Goal: Information Seeking & Learning: Learn about a topic

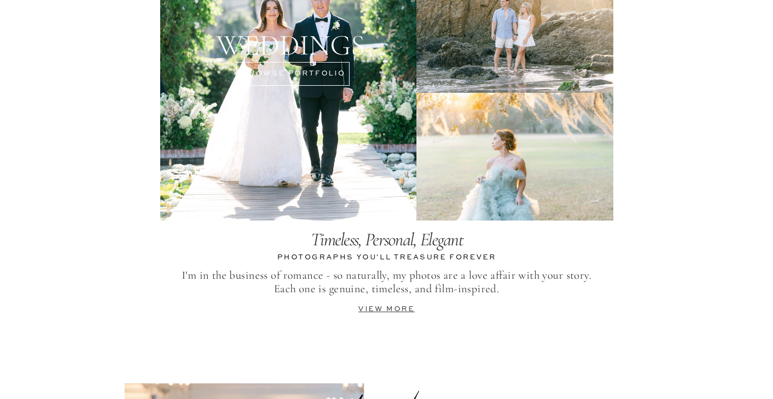
scroll to position [2289, 0]
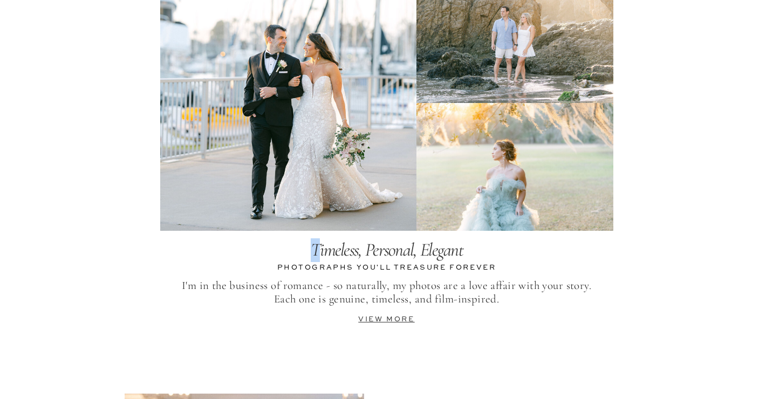
drag, startPoint x: 313, startPoint y: 248, endPoint x: 318, endPoint y: 257, distance: 10.4
click at [320, 258] on icon "Timeless, Personal, Elegant" at bounding box center [387, 250] width 152 height 22
click at [318, 257] on icon "Timeless, Personal, Elegant" at bounding box center [387, 250] width 152 height 22
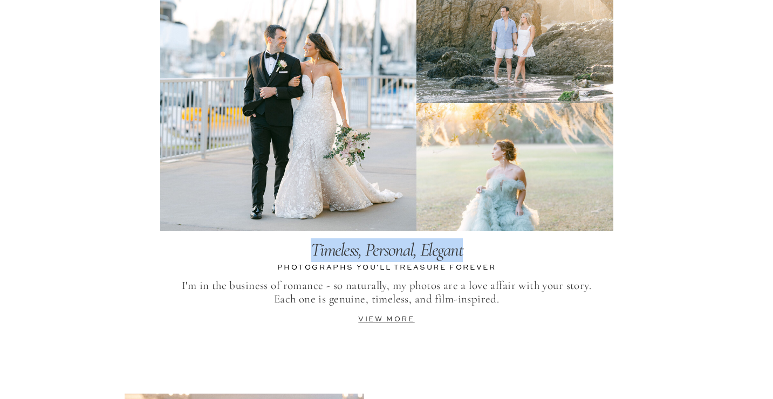
drag, startPoint x: 312, startPoint y: 243, endPoint x: 463, endPoint y: 252, distance: 151.4
click at [463, 252] on p "Timeless, Personal, Elegant" at bounding box center [387, 252] width 216 height 27
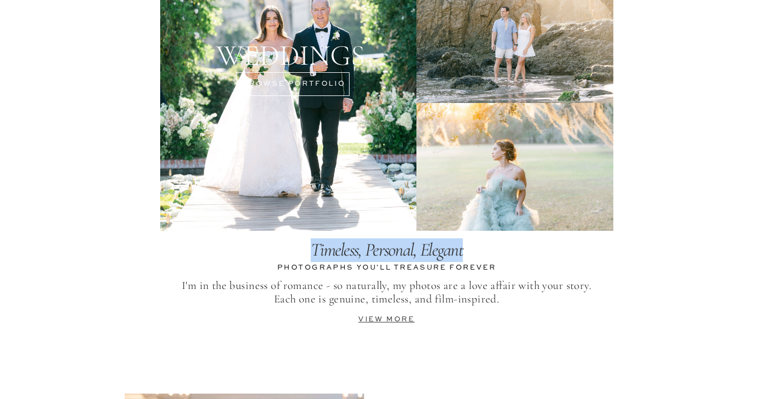
copy icon "Timeless, Personal, Elegant"
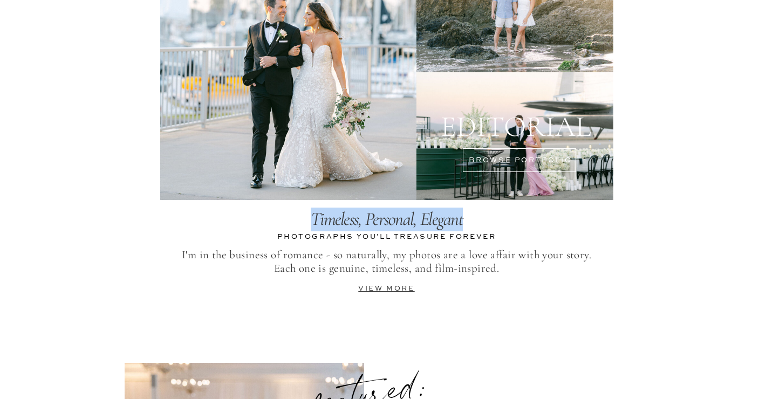
scroll to position [2326, 0]
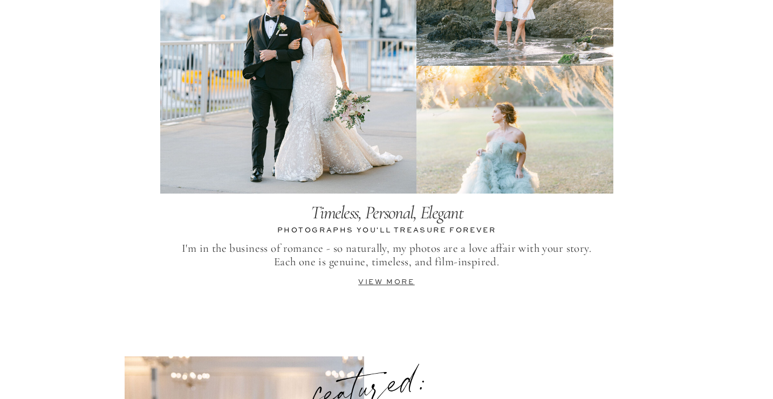
click at [343, 230] on nav "PHOTOGRAPHS YOU'LL TREASURE FOREVER" at bounding box center [387, 232] width 226 height 15
copy nav "PHOTOGRAPHS YOU'LL TREASURE FOREVER"
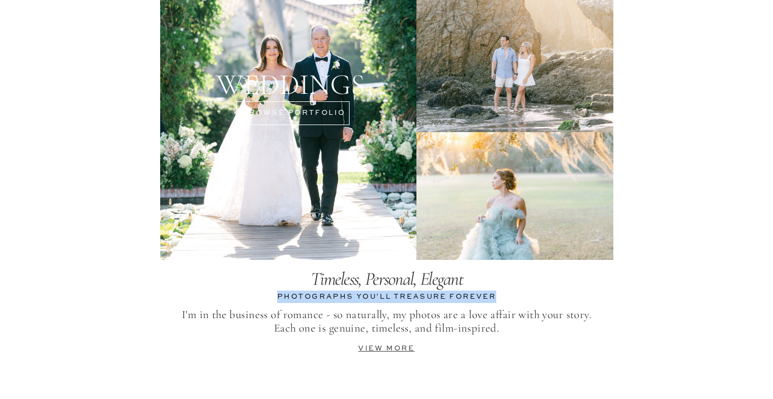
scroll to position [2294, 0]
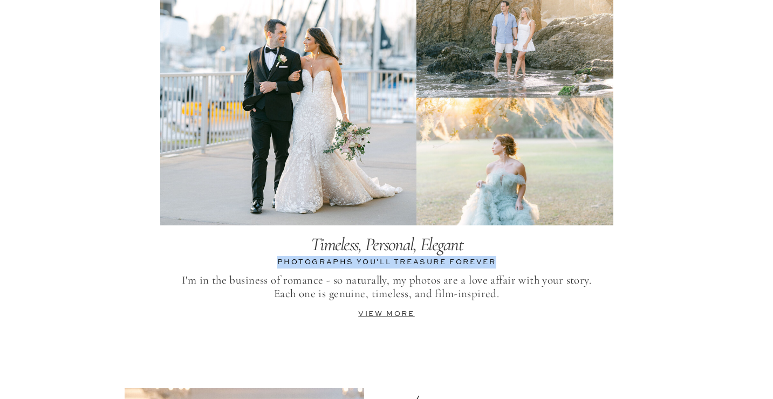
drag, startPoint x: 183, startPoint y: 276, endPoint x: 504, endPoint y: 293, distance: 320.5
click at [504, 293] on p "I'm in the business of romance - so naturally, my photos are a love affair with…" at bounding box center [386, 288] width 453 height 28
copy p "I'm in the business of romance - so naturally, my photos are a love affair with…"
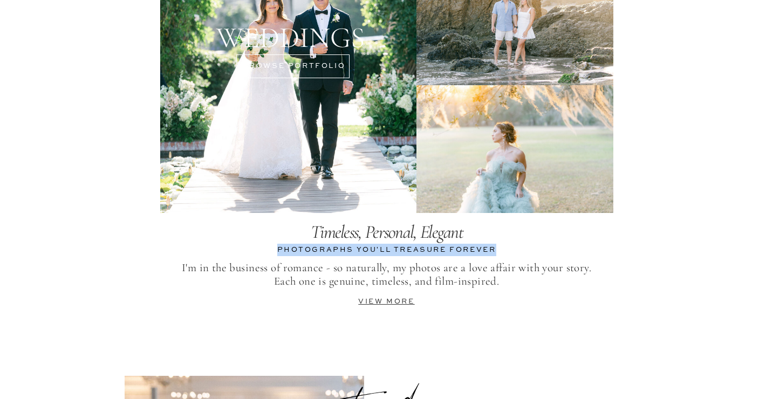
scroll to position [2308, 0]
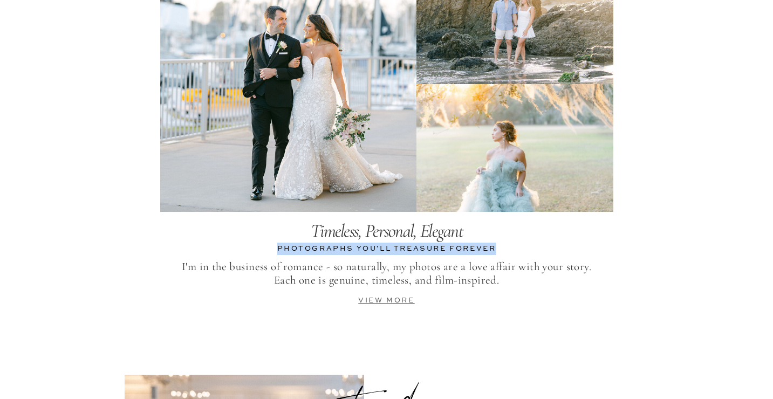
click at [380, 301] on link "view more" at bounding box center [386, 300] width 56 height 7
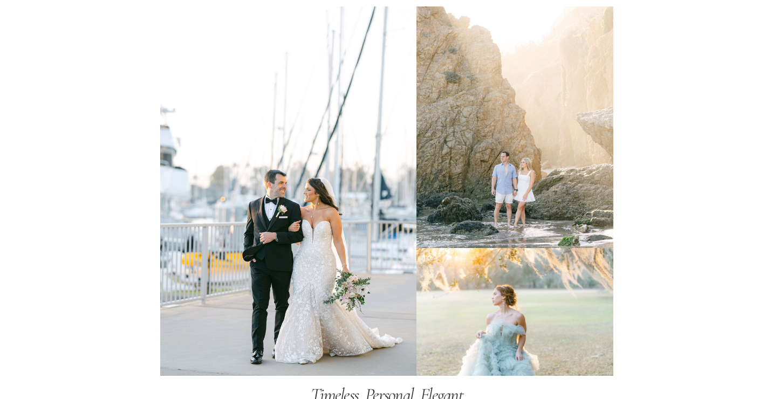
scroll to position [2431, 0]
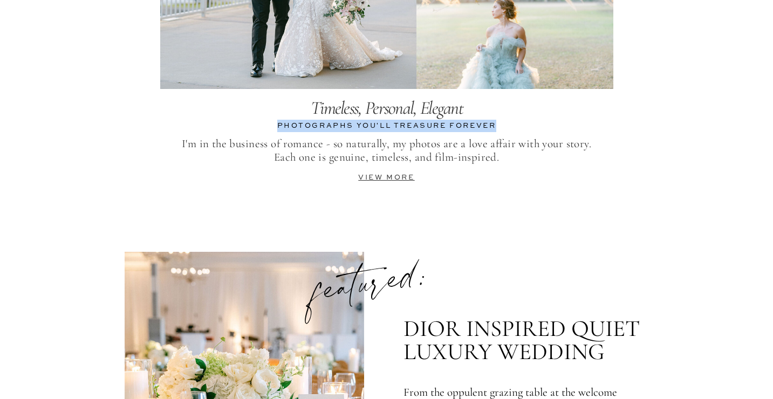
click at [448, 162] on p "I'm in the business of romance - so naturally, my photos are a love affair with…" at bounding box center [386, 151] width 453 height 28
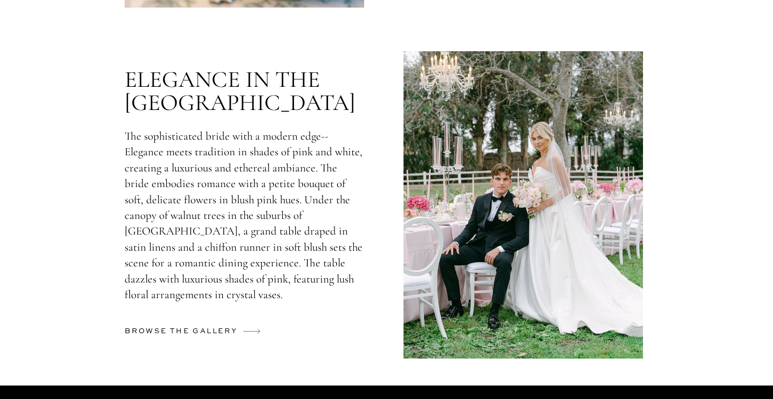
scroll to position [2991, 0]
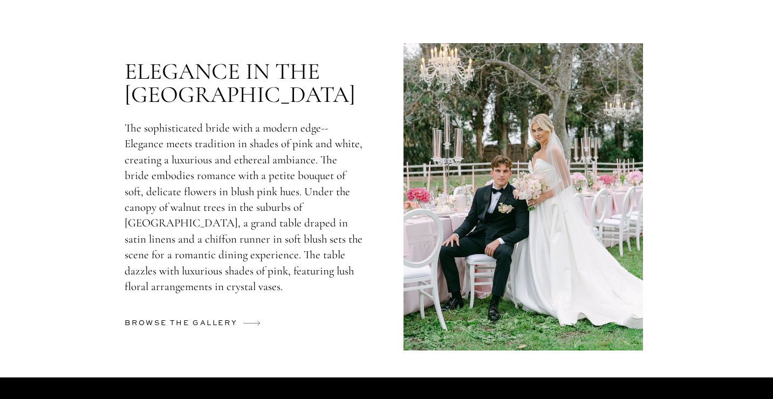
click at [227, 324] on h2 "browse the gallery" at bounding box center [183, 325] width 117 height 17
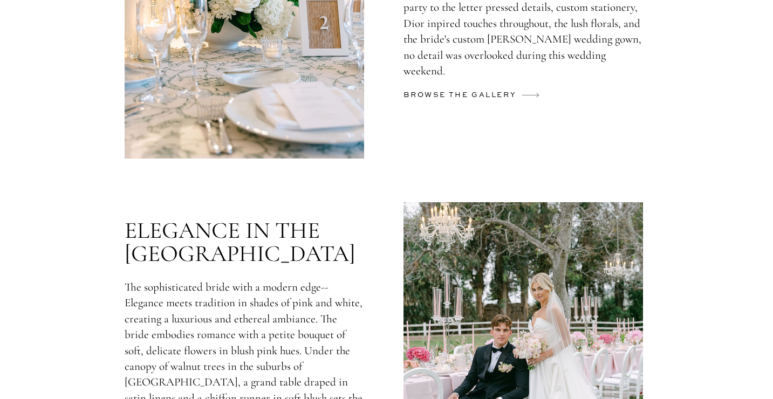
scroll to position [2779, 0]
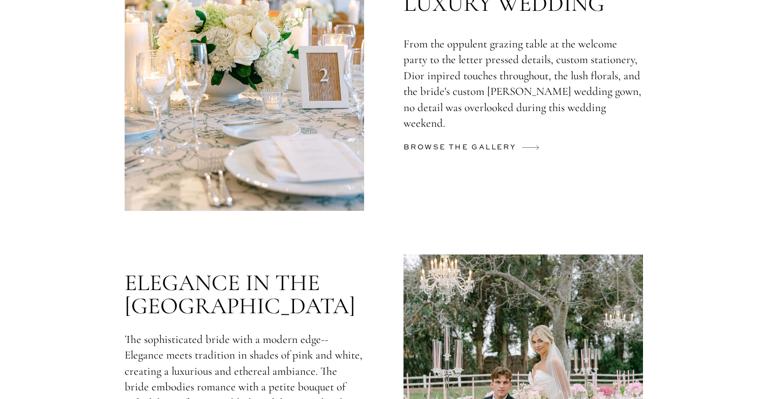
click at [461, 153] on h2 "browse the gallery" at bounding box center [462, 149] width 117 height 17
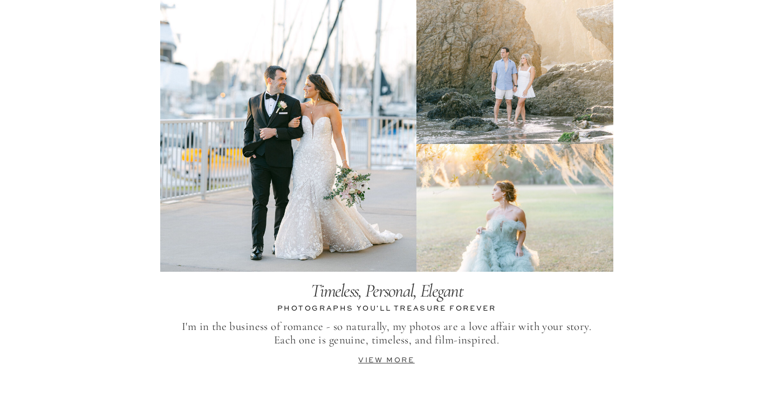
scroll to position [2139, 0]
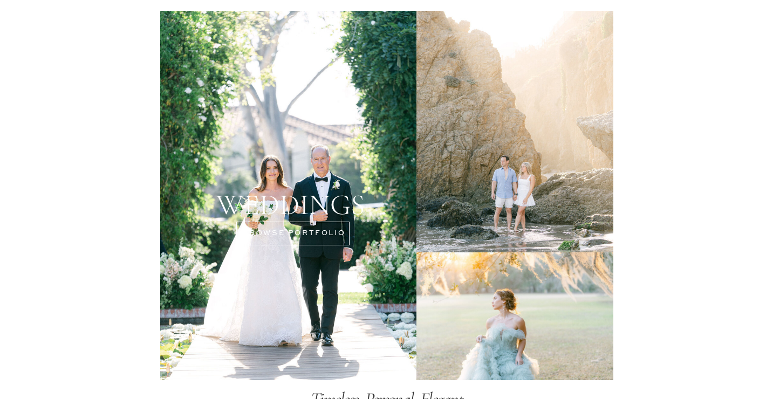
click at [345, 56] on div at bounding box center [288, 196] width 256 height 370
click at [291, 144] on div at bounding box center [288, 196] width 256 height 370
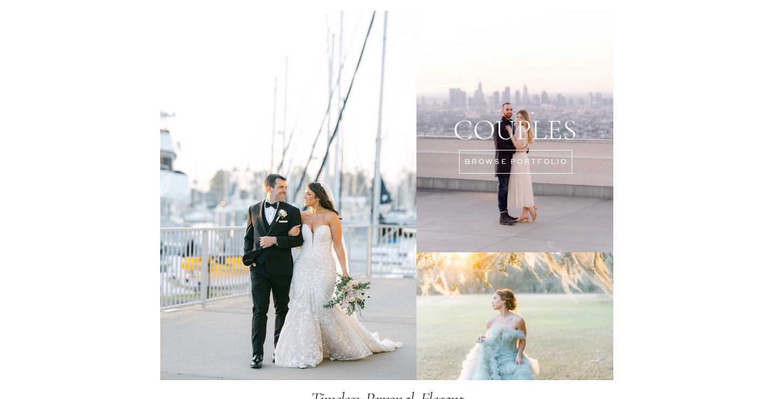
click at [514, 192] on div at bounding box center [515, 132] width 197 height 242
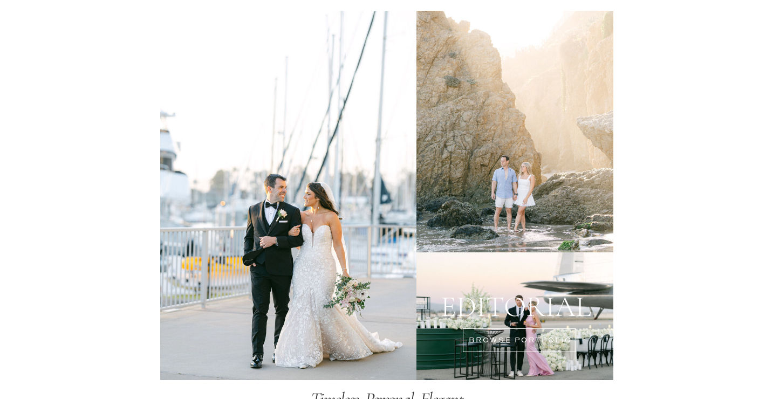
click at [518, 307] on div at bounding box center [515, 317] width 197 height 128
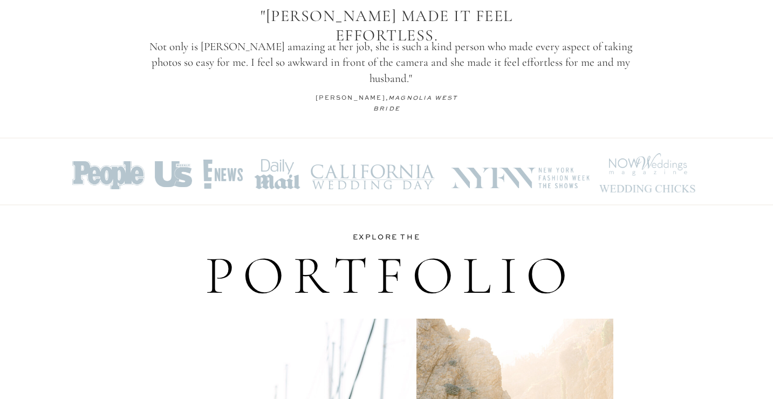
scroll to position [1369, 0]
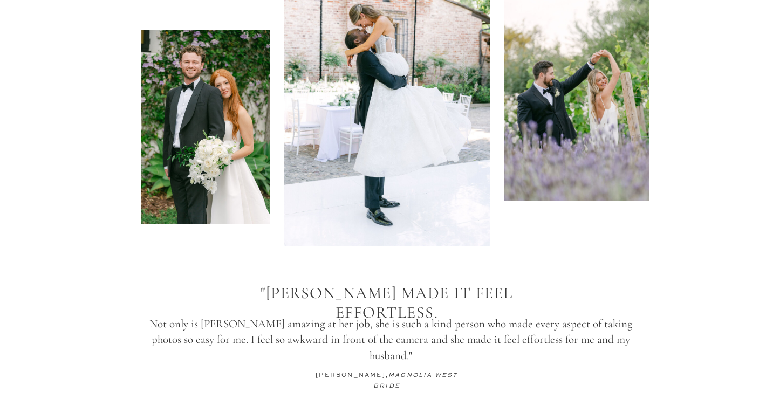
scroll to position [1581, 0]
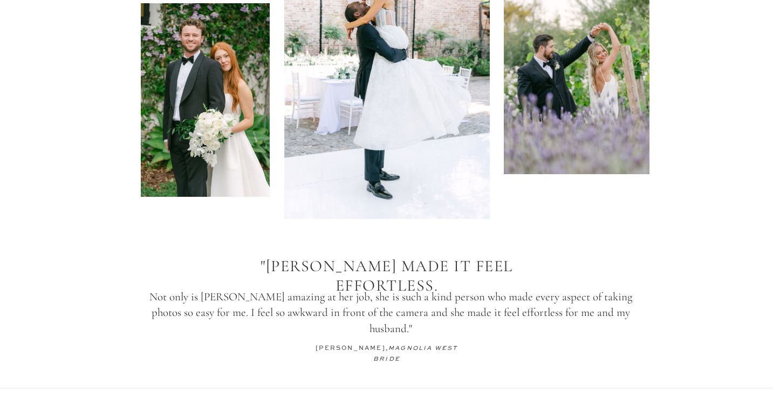
click at [370, 354] on p "megan, Magnolia West Bride" at bounding box center [387, 349] width 166 height 11
click at [217, 141] on div at bounding box center [205, 100] width 129 height 194
click at [540, 131] on div at bounding box center [577, 68] width 146 height 211
click at [417, 150] on div at bounding box center [387, 65] width 206 height 308
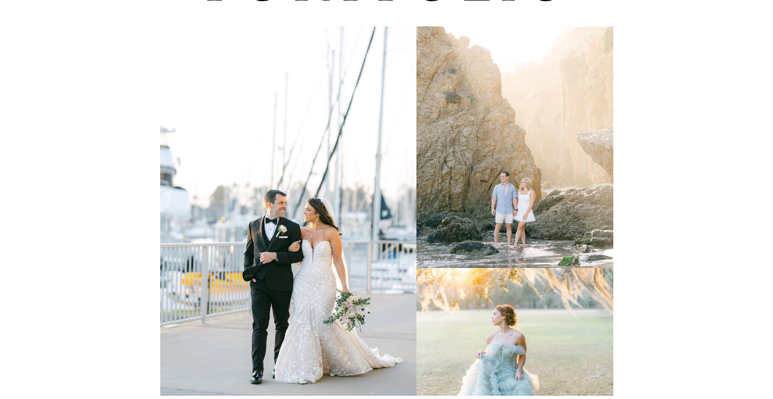
scroll to position [2118, 0]
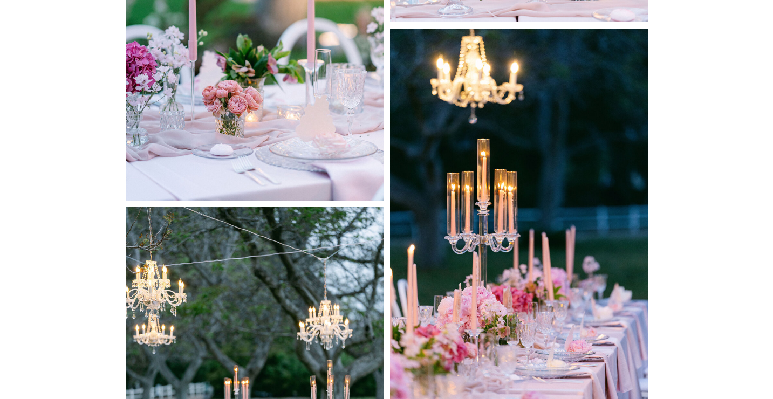
scroll to position [7760, 0]
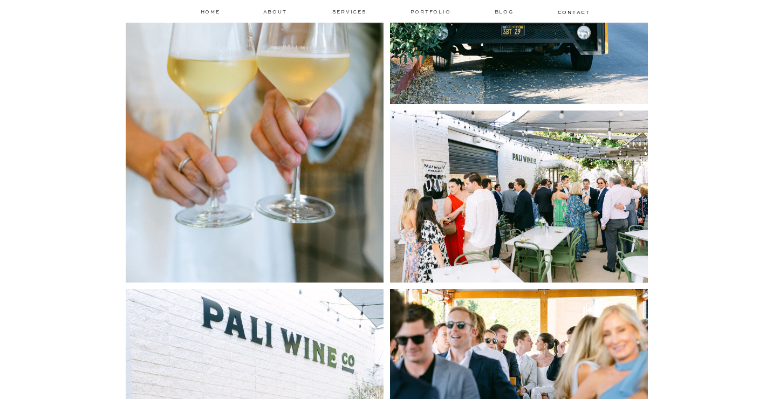
scroll to position [1824, 0]
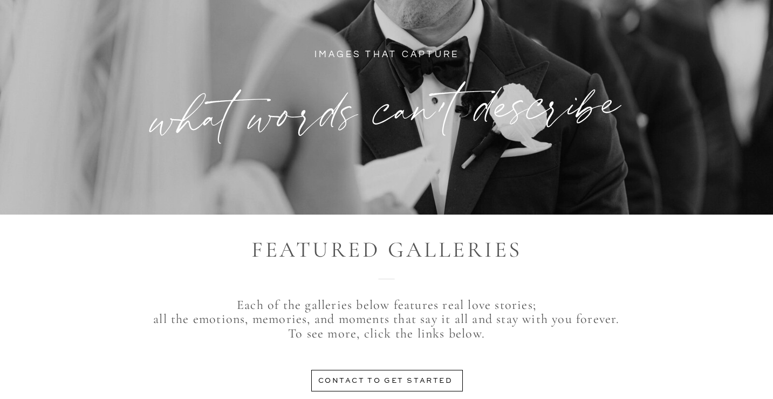
scroll to position [252, 0]
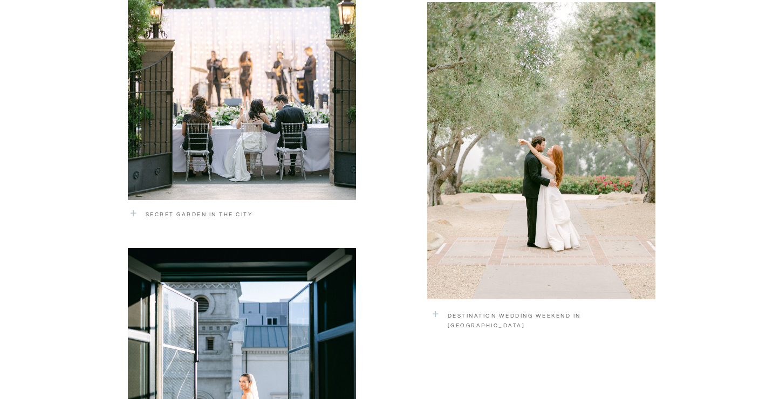
scroll to position [1486, 0]
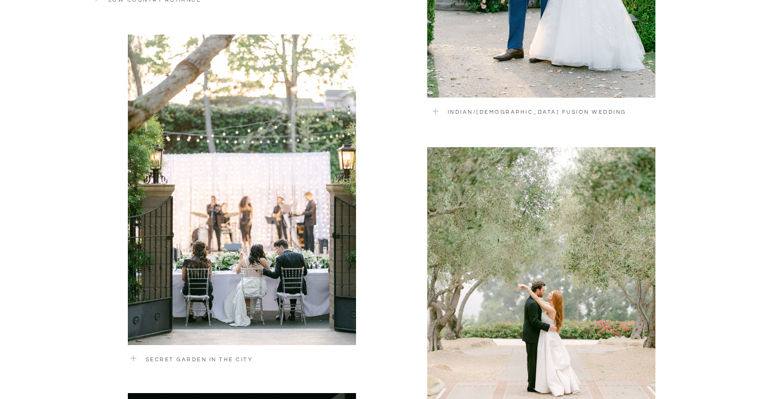
scroll to position [1345, 0]
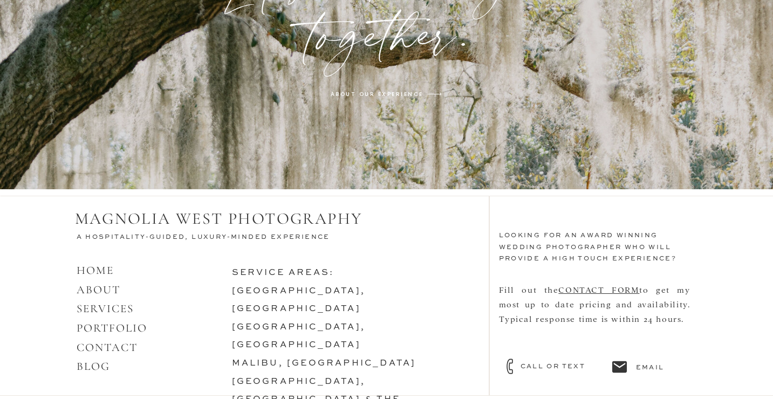
scroll to position [3504, 0]
